Goal: Use online tool/utility: Utilize a website feature to perform a specific function

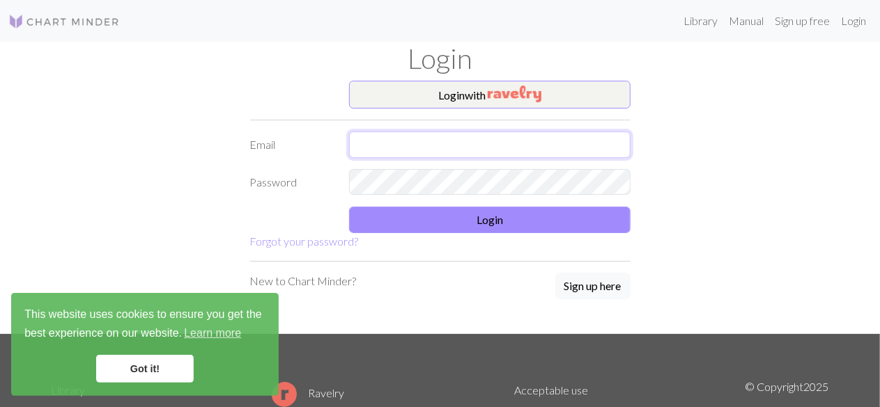
click at [464, 139] on input "text" at bounding box center [489, 145] width 281 height 26
type input "[EMAIL_ADDRESS][DOMAIN_NAME]"
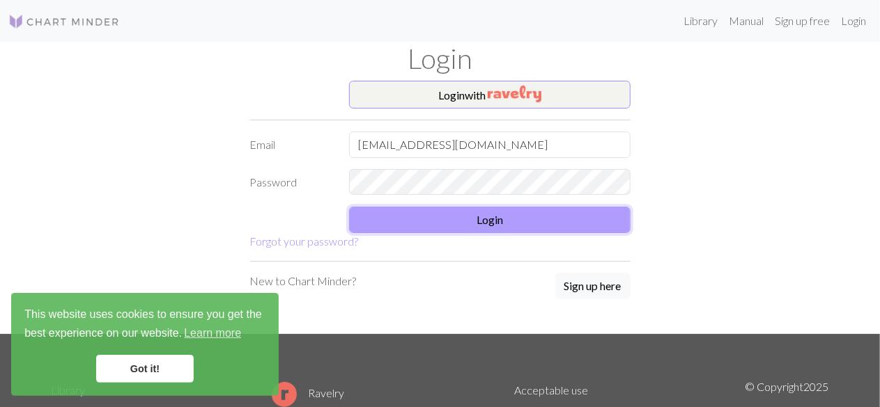
click at [469, 209] on button "Login" at bounding box center [489, 220] width 281 height 26
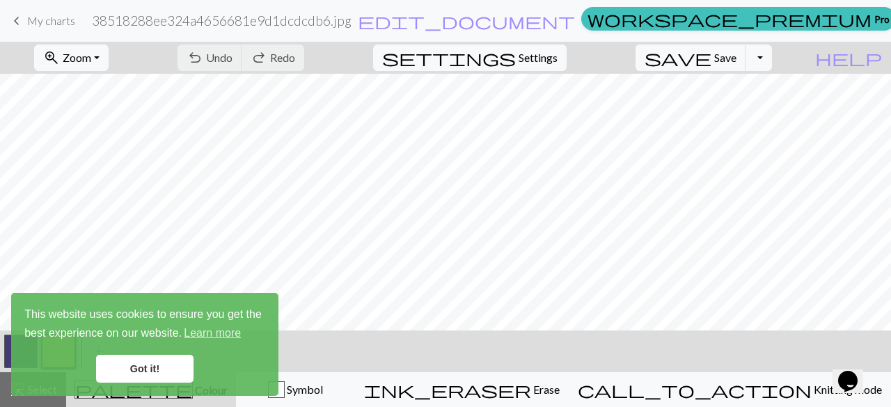
click at [157, 373] on div "This website uses cookies to ensure you get the best experience on our website.…" at bounding box center [144, 344] width 267 height 103
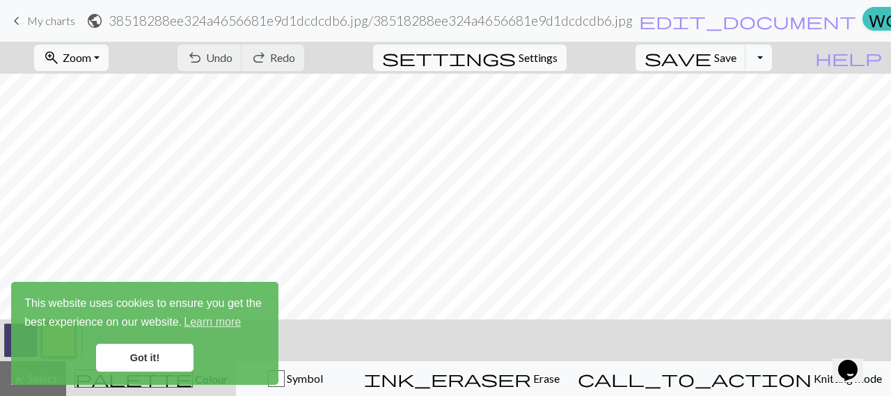
click at [153, 348] on link "Got it!" at bounding box center [145, 358] width 98 height 28
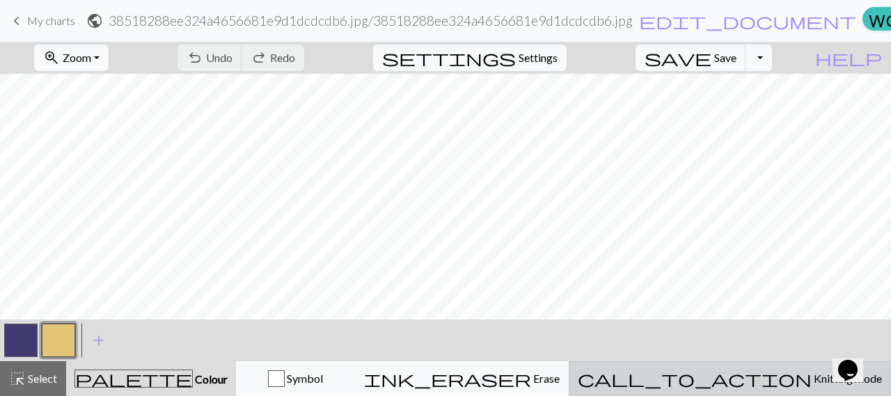
click at [733, 374] on div "call_to_action Knitting mode Knitting mode" at bounding box center [730, 379] width 304 height 17
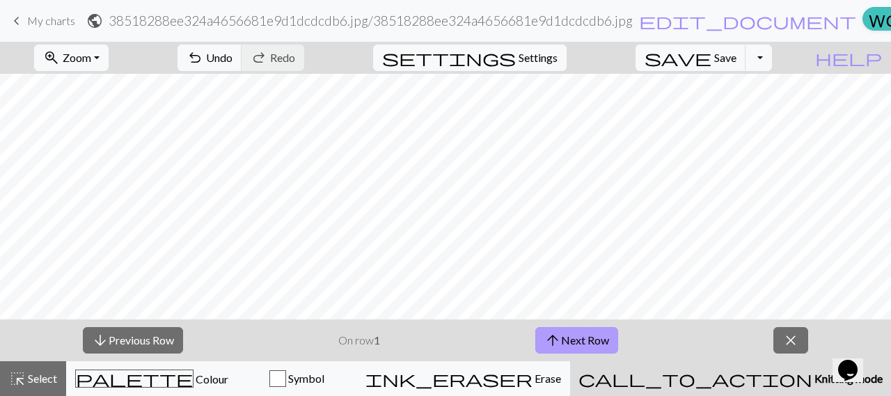
click at [595, 333] on button "arrow_upward Next Row" at bounding box center [577, 340] width 83 height 26
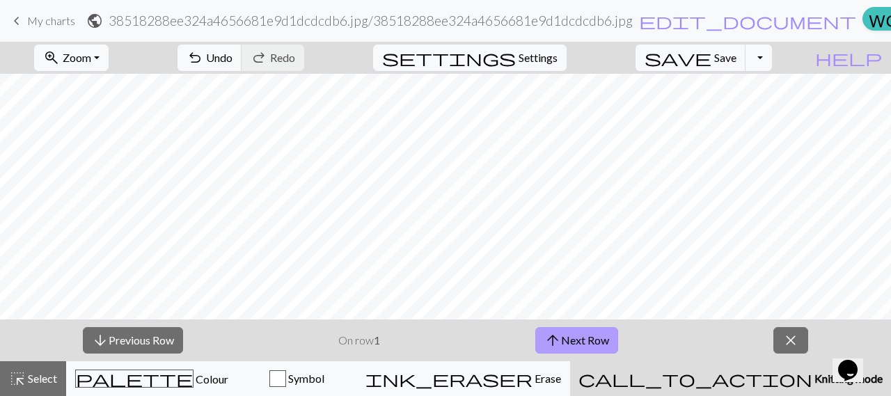
click at [595, 333] on button "arrow_upward Next Row" at bounding box center [577, 340] width 83 height 26
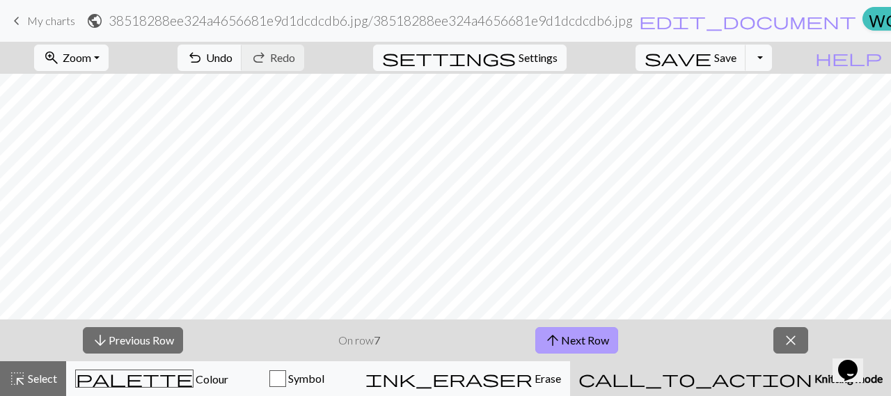
click at [595, 333] on button "arrow_upward Next Row" at bounding box center [577, 340] width 83 height 26
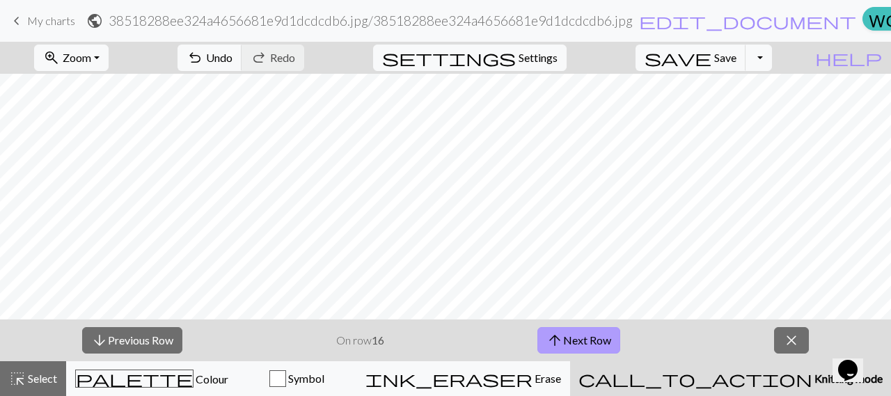
click at [595, 333] on button "arrow_upward Next Row" at bounding box center [579, 340] width 83 height 26
click at [543, 328] on button "arrow_upward Next Row" at bounding box center [579, 340] width 83 height 26
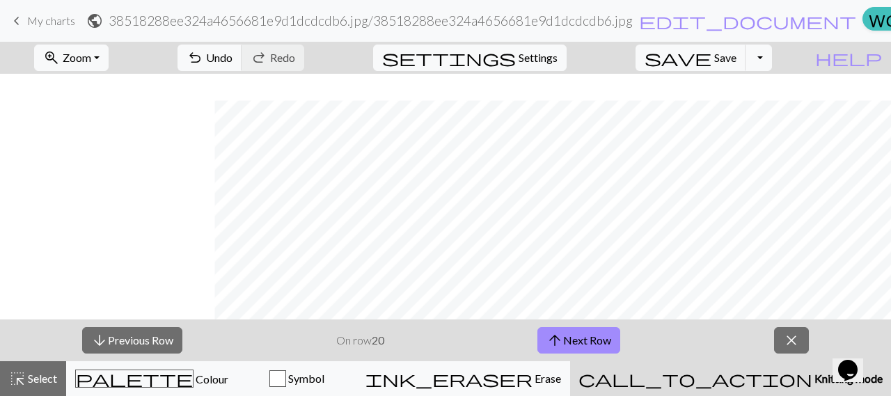
scroll to position [907, 436]
click at [566, 336] on button "arrow_upward Next Row" at bounding box center [579, 340] width 83 height 26
click at [565, 343] on button "arrow_upward Next Row" at bounding box center [579, 340] width 83 height 26
